Goal: Task Accomplishment & Management: Manage account settings

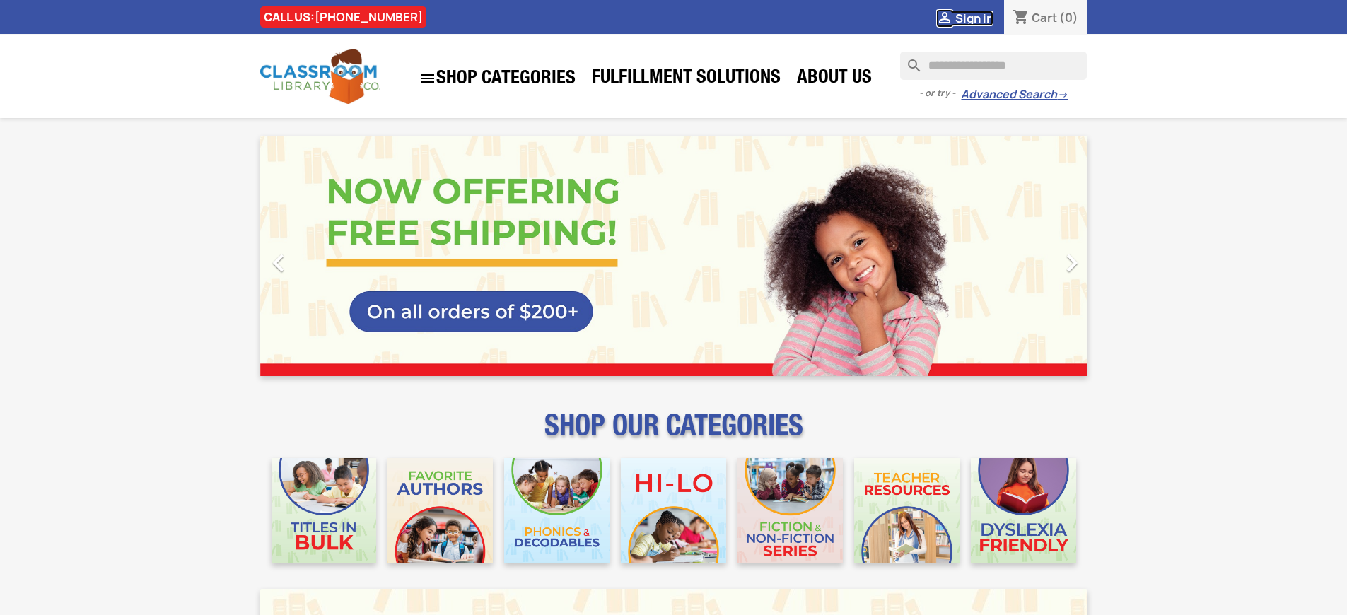
click at [981, 18] on span "Sign in" at bounding box center [975, 19] width 38 height 16
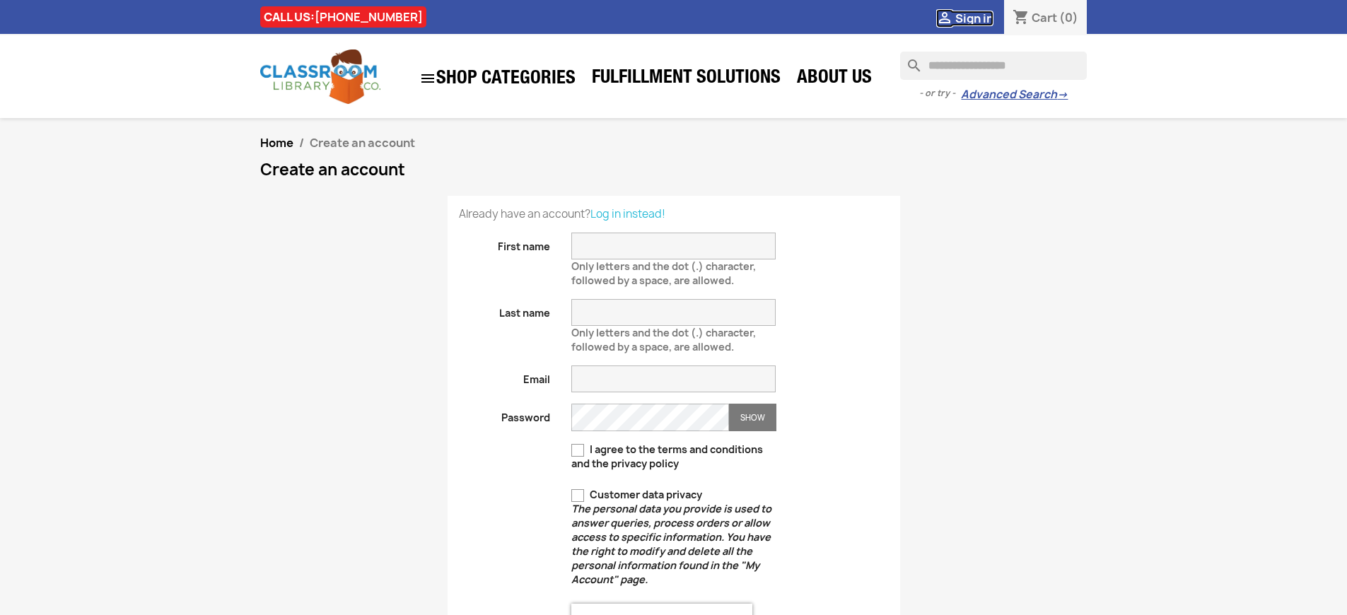
click at [981, 18] on span "Sign in" at bounding box center [975, 19] width 38 height 16
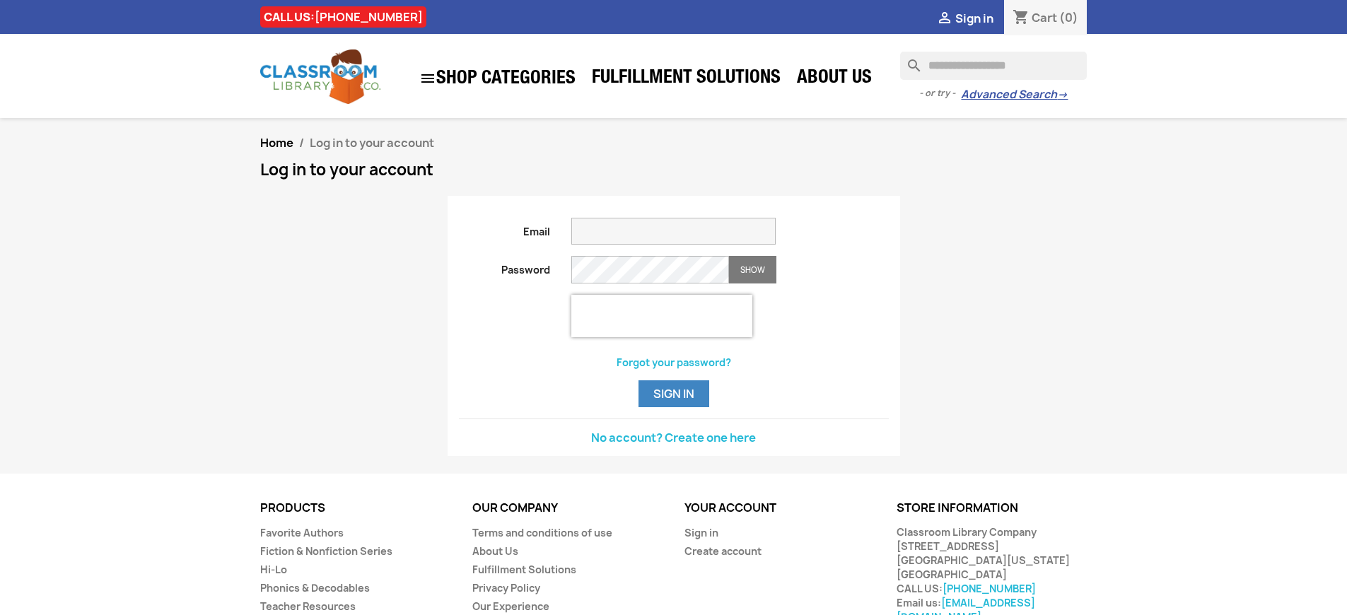
click at [981, 18] on span "Sign in" at bounding box center [975, 19] width 38 height 16
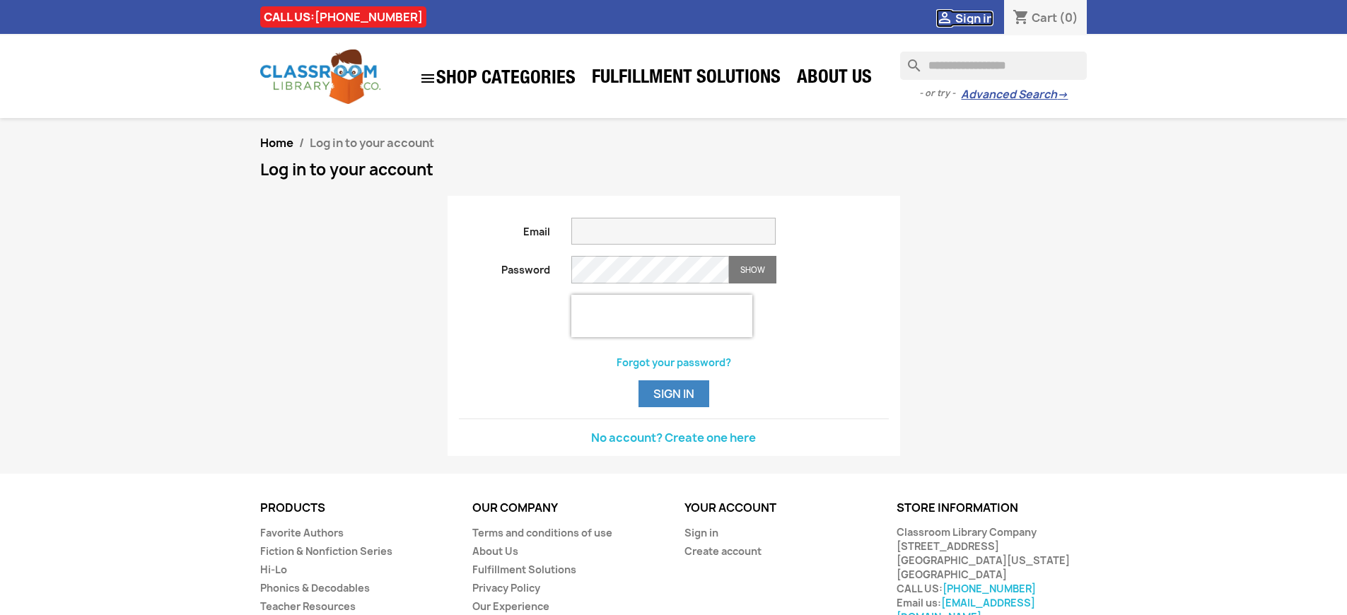
click at [981, 18] on span "Sign in" at bounding box center [975, 19] width 38 height 16
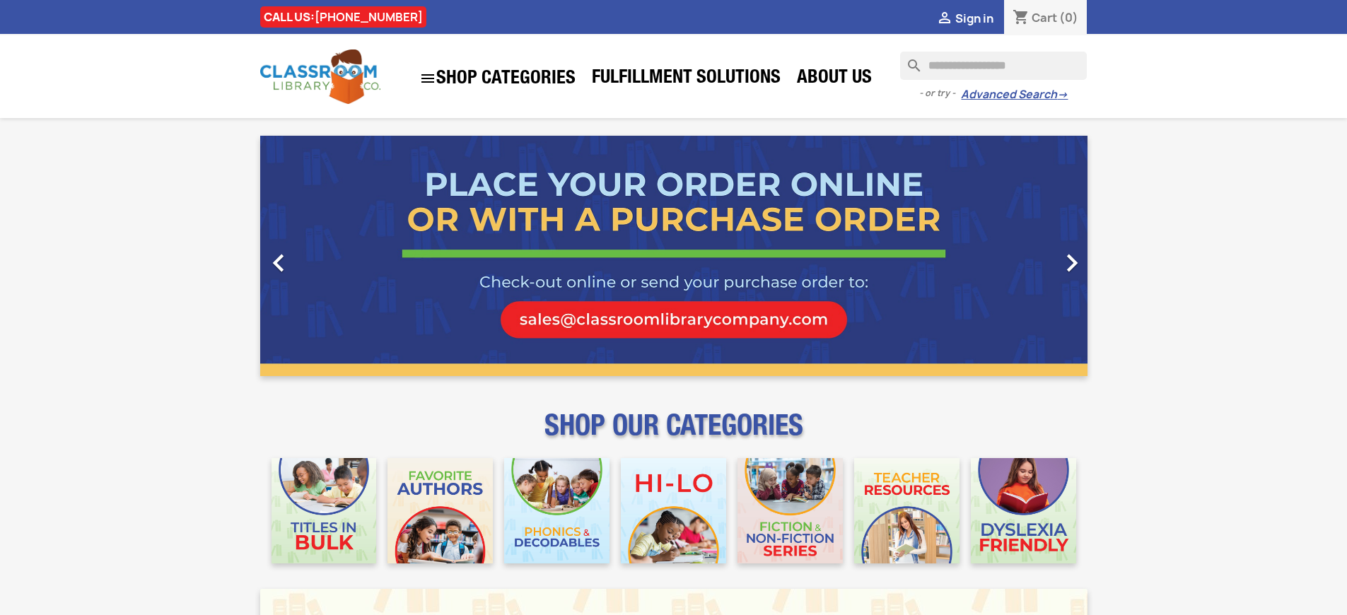
click at [981, 18] on span "Sign in" at bounding box center [975, 19] width 38 height 16
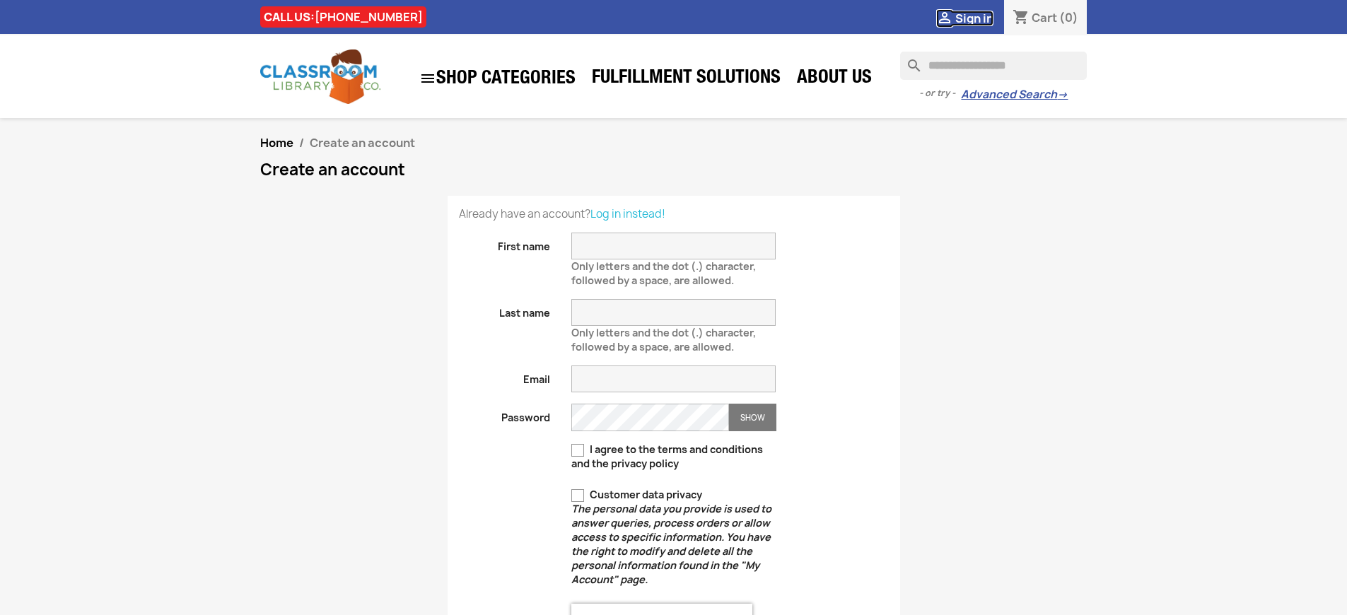
click at [981, 18] on span "Sign in" at bounding box center [975, 19] width 38 height 16
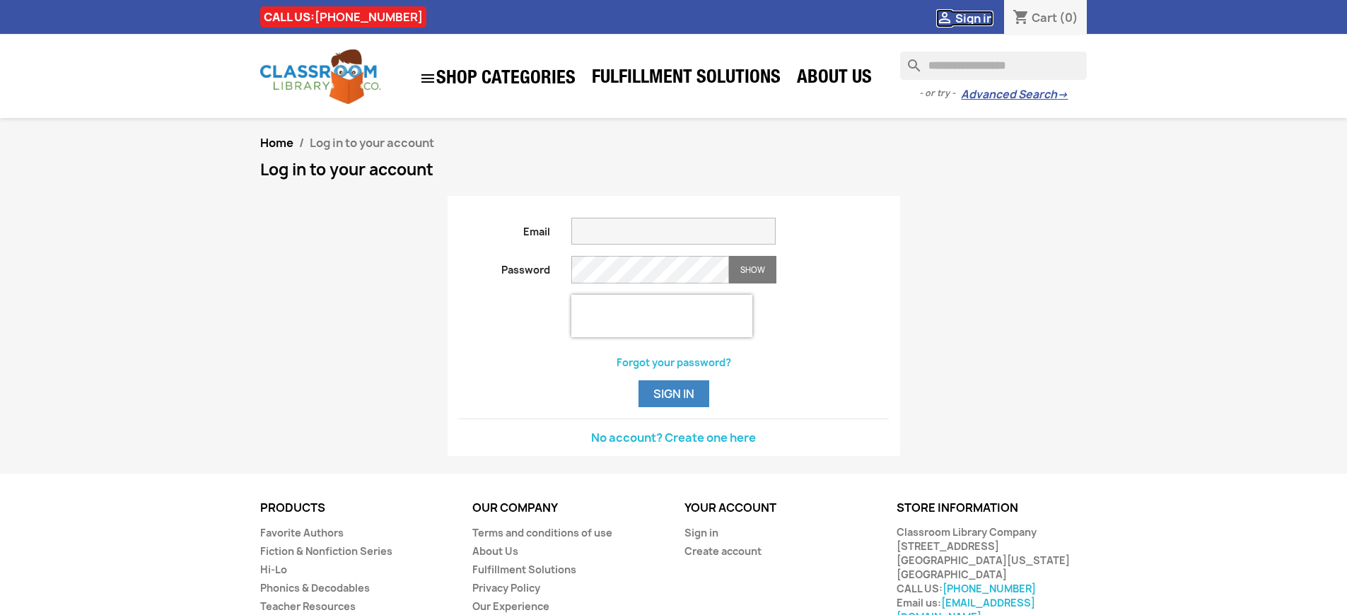
click at [981, 18] on span "Sign in" at bounding box center [975, 19] width 38 height 16
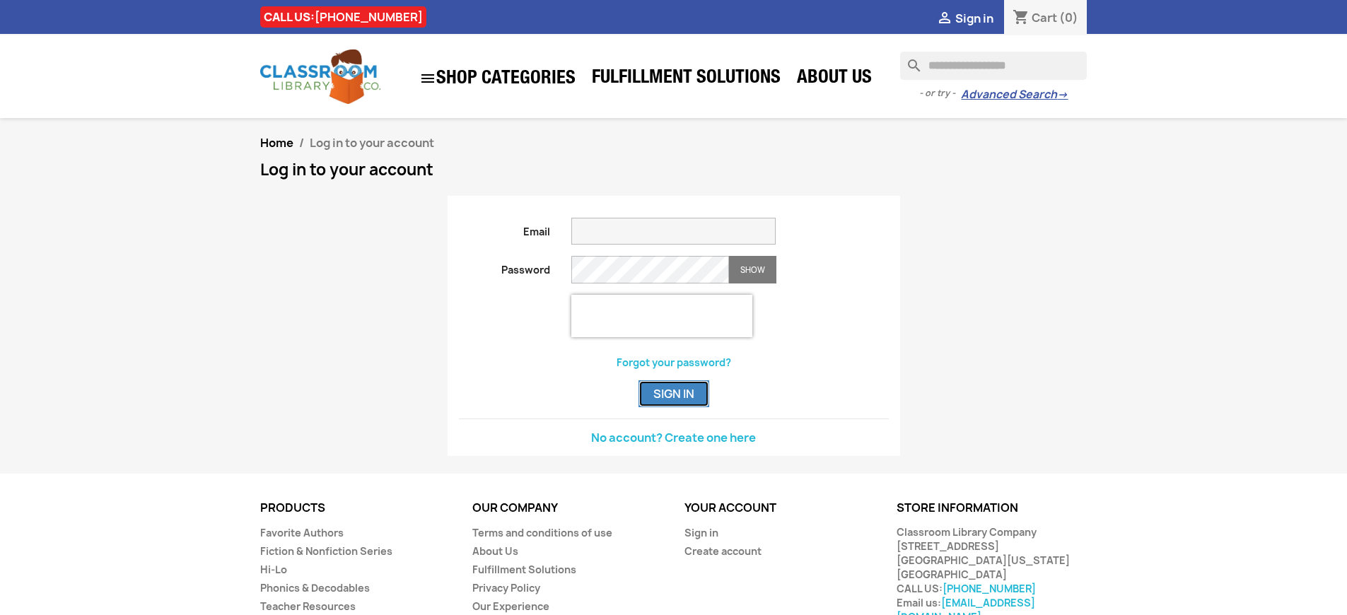
click at [673, 407] on button "Sign in" at bounding box center [674, 394] width 71 height 27
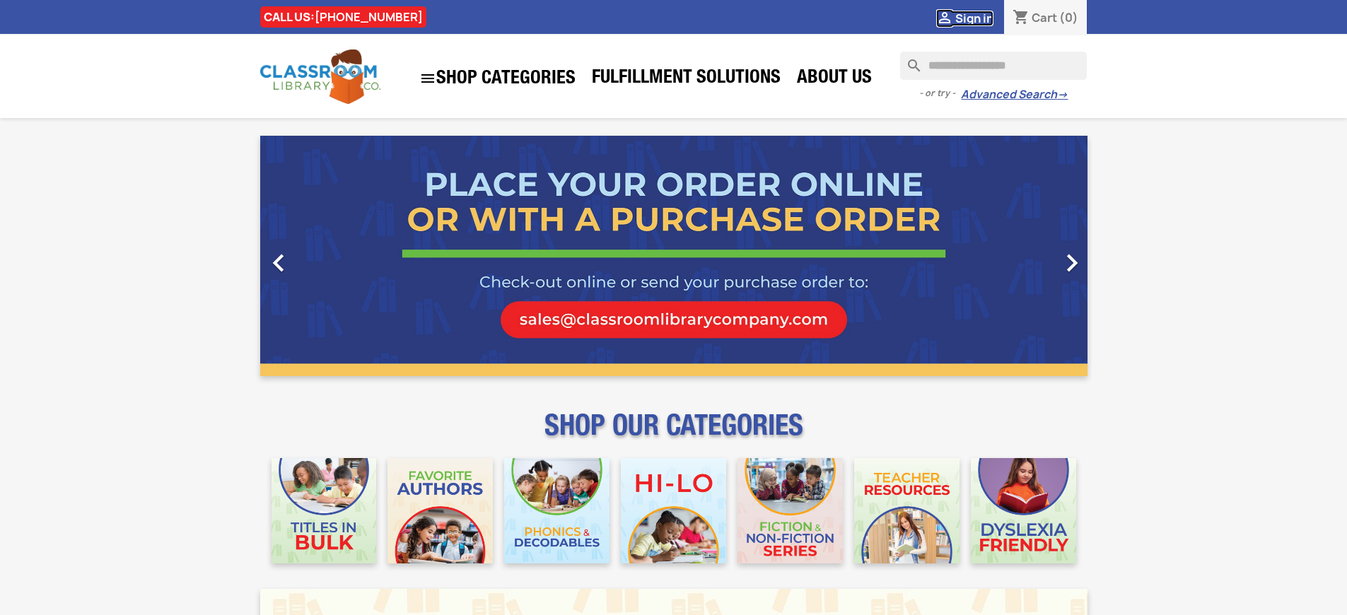
click at [981, 18] on span "Sign in" at bounding box center [975, 19] width 38 height 16
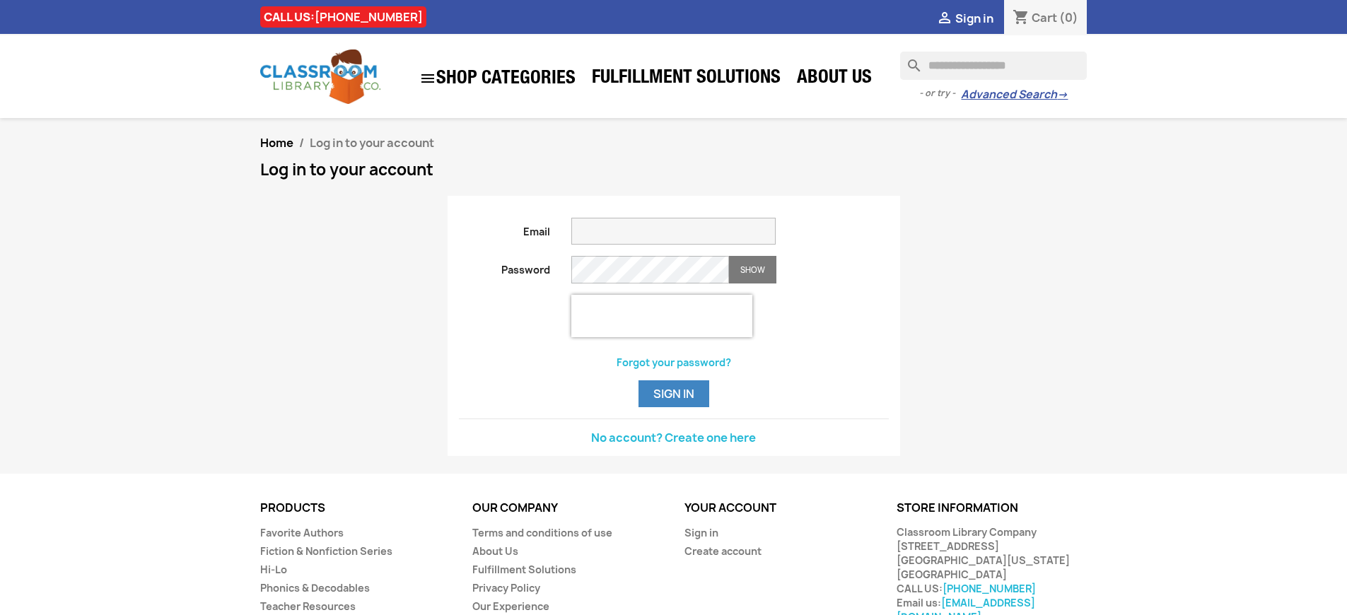
click at [981, 18] on span "Sign in" at bounding box center [975, 19] width 38 height 16
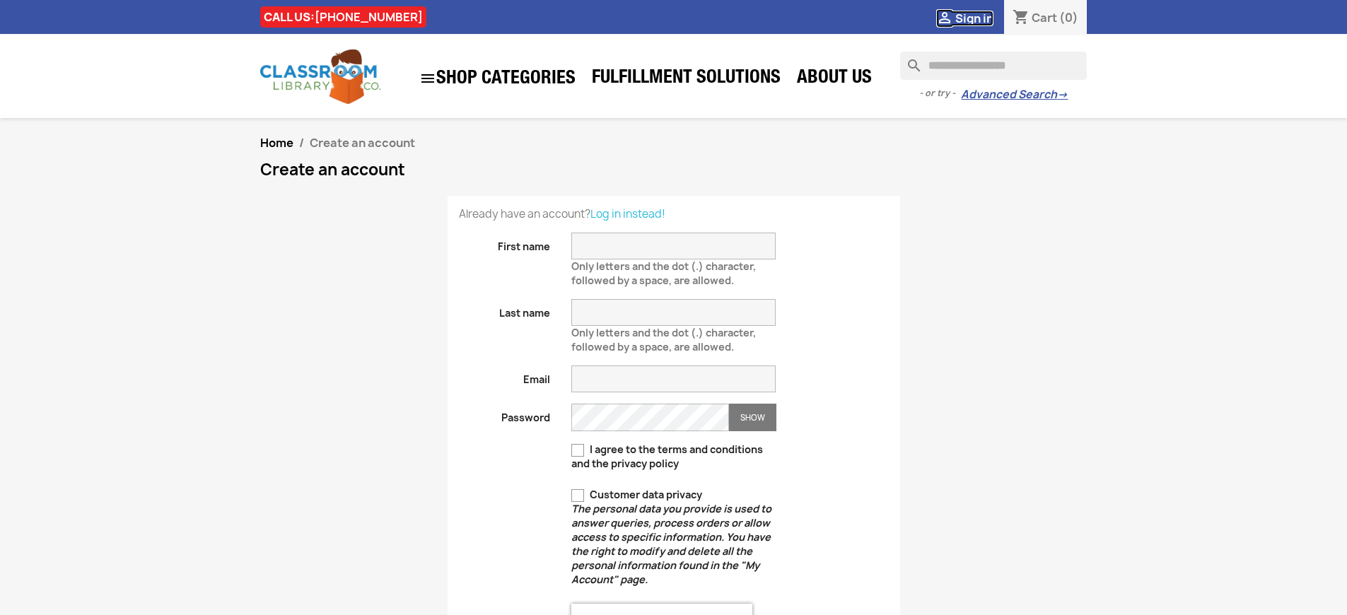
click at [981, 18] on span "Sign in" at bounding box center [975, 19] width 38 height 16
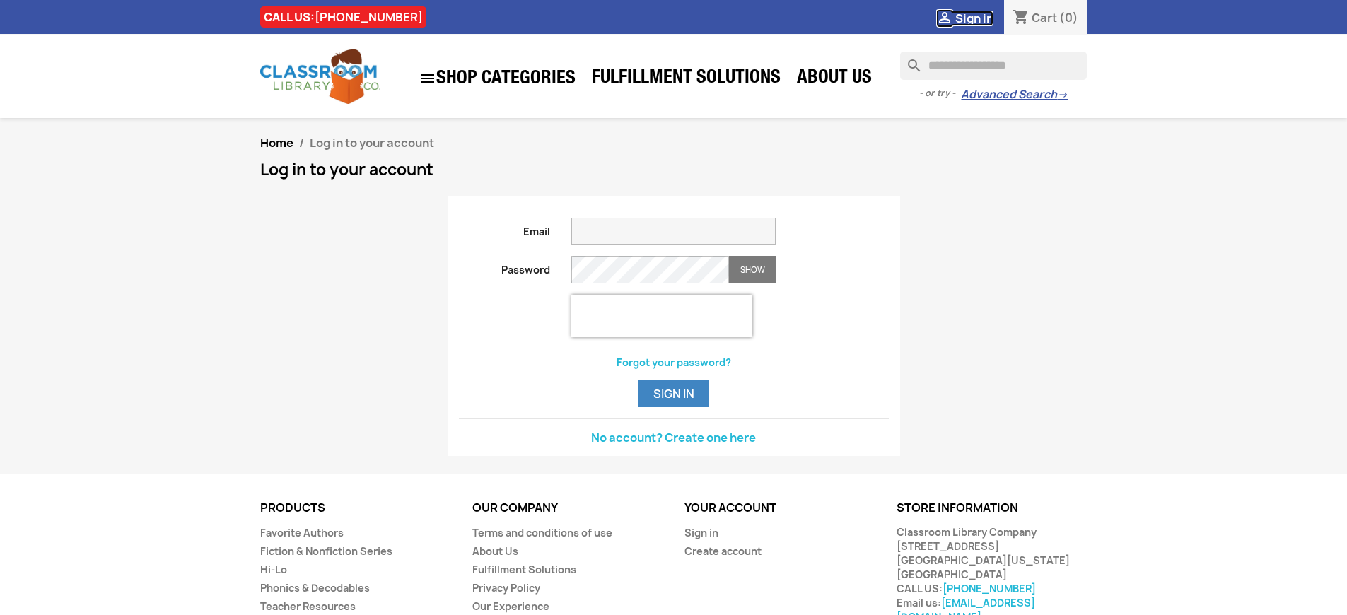
click at [981, 18] on span "Sign in" at bounding box center [975, 19] width 38 height 16
click at [700, 540] on link "Sign in" at bounding box center [702, 532] width 34 height 13
click at [981, 18] on span "Sign in" at bounding box center [975, 19] width 38 height 16
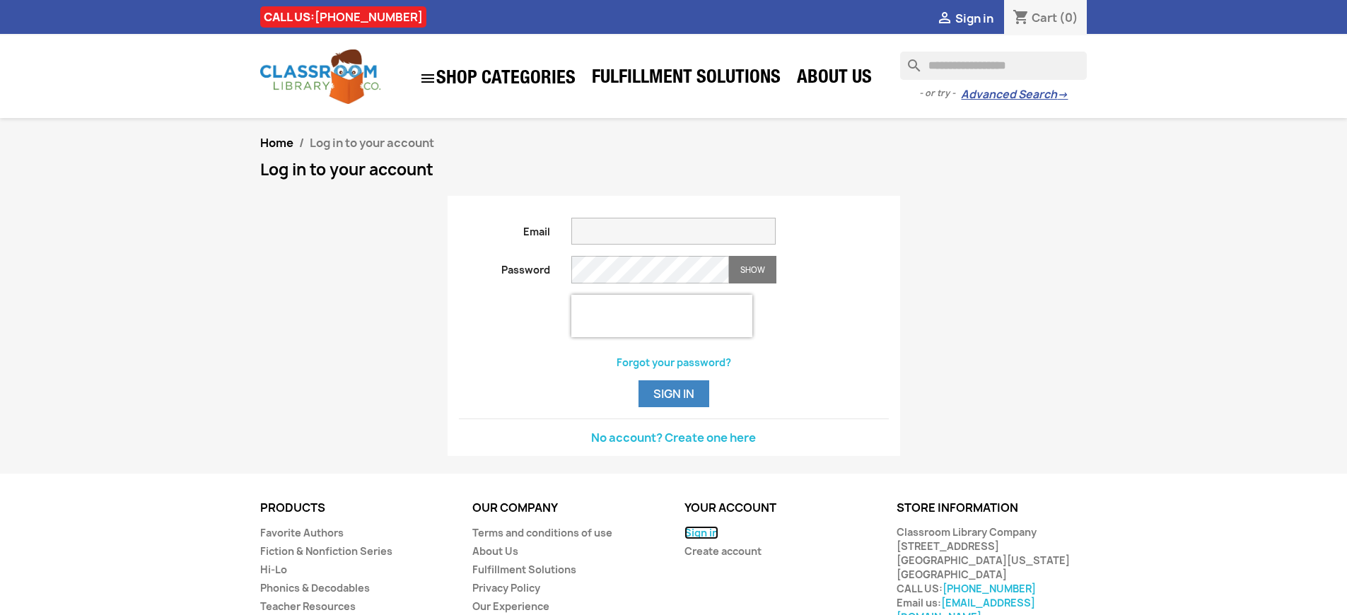
click at [700, 540] on link "Sign in" at bounding box center [702, 532] width 34 height 13
